Goal: Task Accomplishment & Management: Complete application form

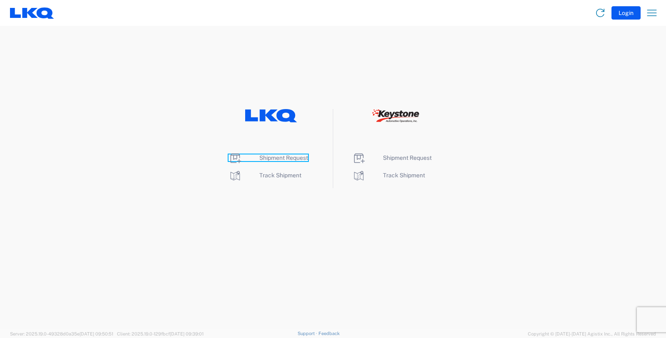
click at [287, 158] on span "Shipment Request" at bounding box center [283, 158] width 49 height 7
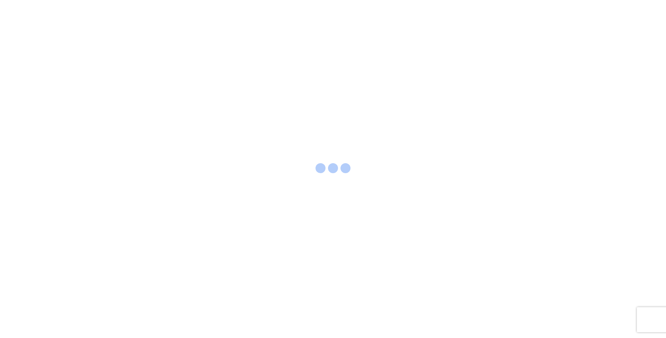
select select "FULL"
select select "LBS"
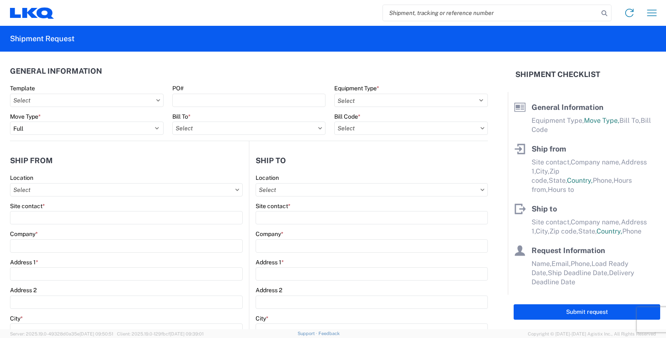
click at [528, 11] on input "search" at bounding box center [491, 13] width 216 height 16
type input "56853521"
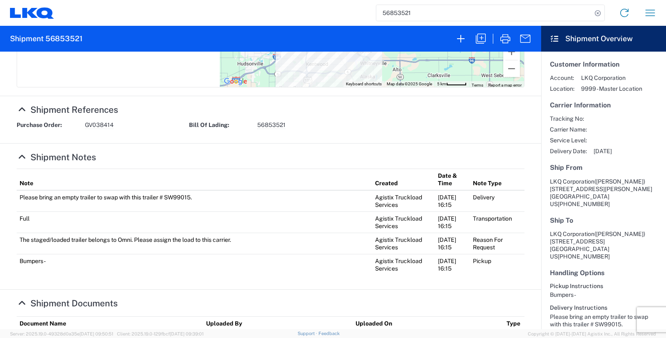
scroll to position [298, 0]
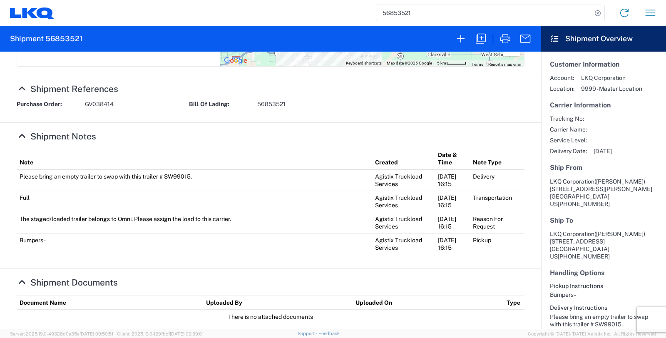
click at [23, 278] on icon at bounding box center [22, 282] width 11 height 9
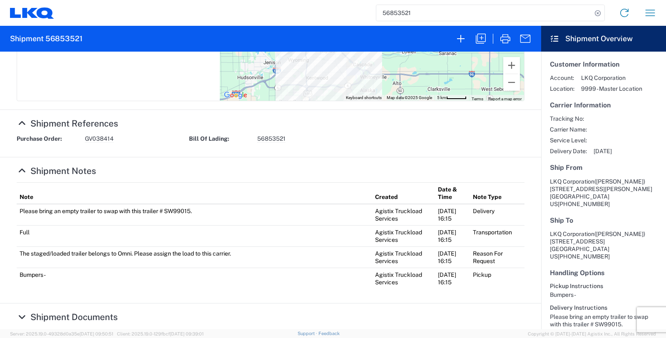
scroll to position [263, 0]
click at [25, 313] on icon at bounding box center [22, 317] width 11 height 9
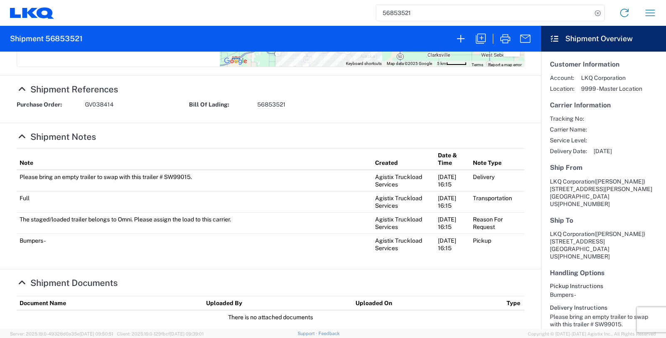
scroll to position [298, 0]
